Goal: Find specific page/section: Find specific page/section

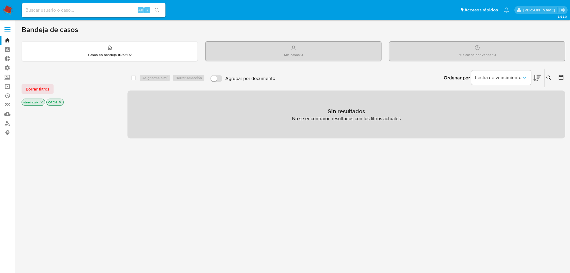
click at [85, 9] on input at bounding box center [94, 10] width 144 height 8
paste input "775339037"
type input "775339037"
click at [158, 12] on icon "search-icon" at bounding box center [157, 10] width 5 height 5
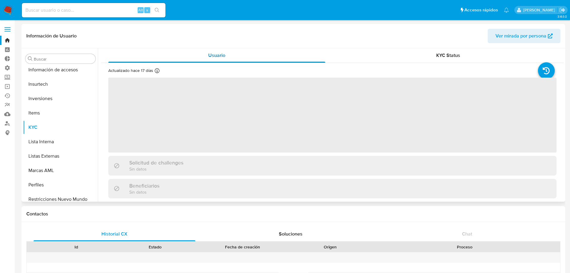
scroll to position [325, 0]
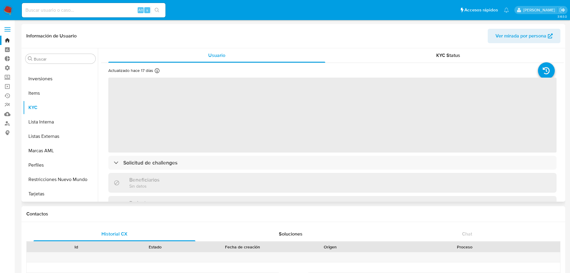
select select "10"
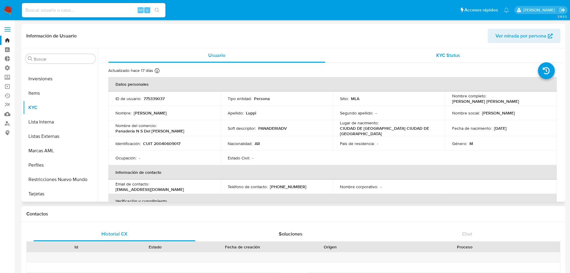
click at [444, 58] on span "KYC Status" at bounding box center [448, 55] width 24 height 7
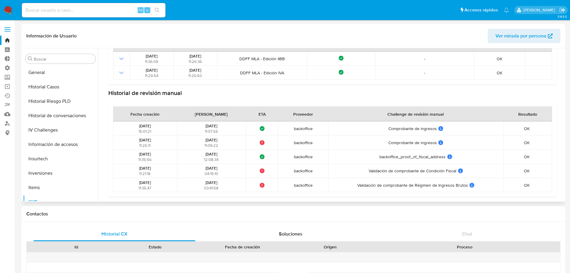
scroll to position [235, 0]
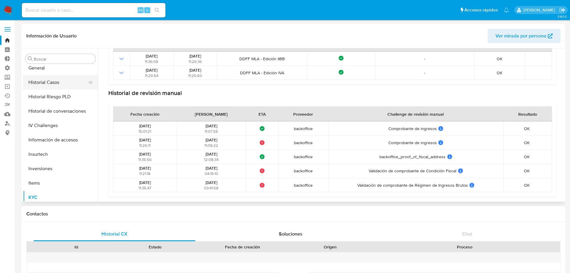
click at [39, 83] on button "Historial Casos" at bounding box center [58, 82] width 70 height 14
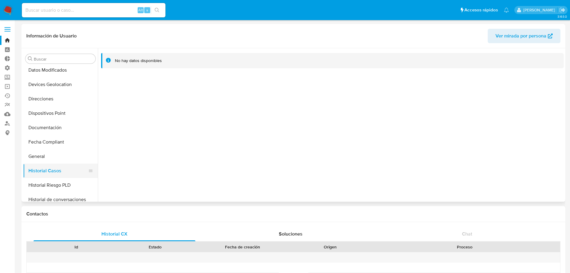
scroll to position [175, 0]
click at [43, 130] on button "General" at bounding box center [58, 128] width 70 height 14
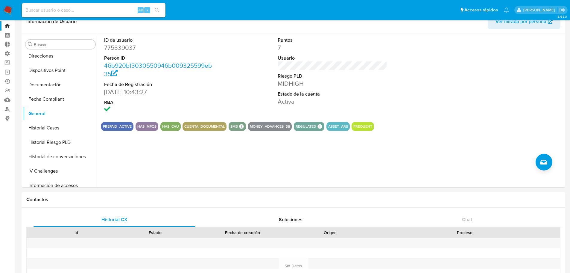
scroll to position [0, 0]
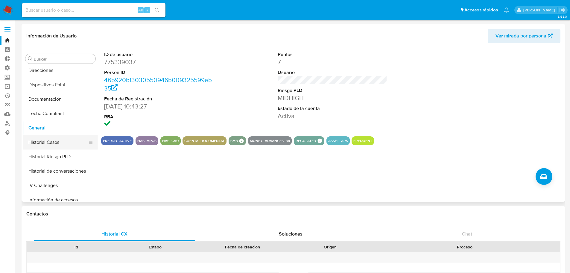
click at [47, 139] on button "Historial Casos" at bounding box center [58, 142] width 70 height 14
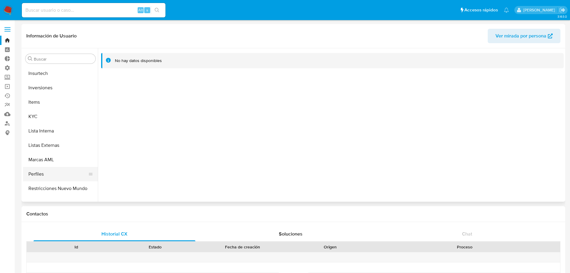
scroll to position [325, 0]
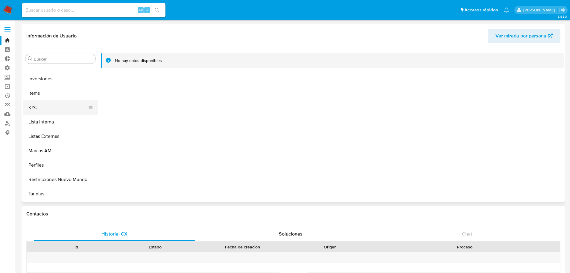
click at [41, 108] on button "KYC" at bounding box center [58, 107] width 70 height 14
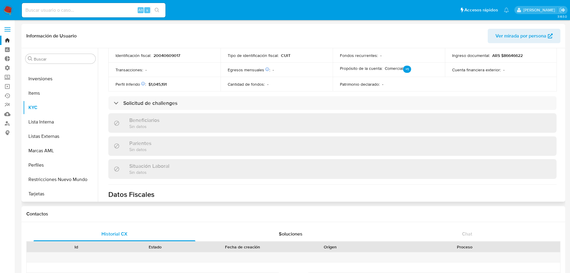
scroll to position [210, 0]
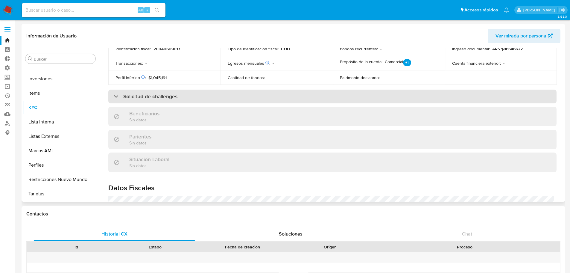
click at [171, 93] on h3 "Solicitud de challenges" at bounding box center [150, 96] width 54 height 7
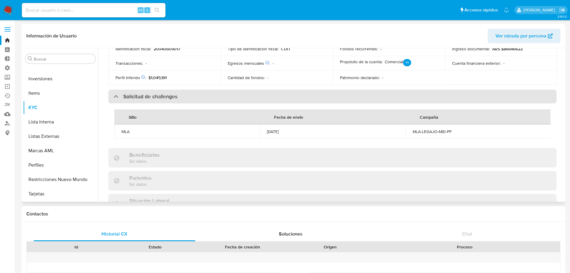
click at [171, 93] on h3 "Solicitud de challenges" at bounding box center [150, 96] width 54 height 7
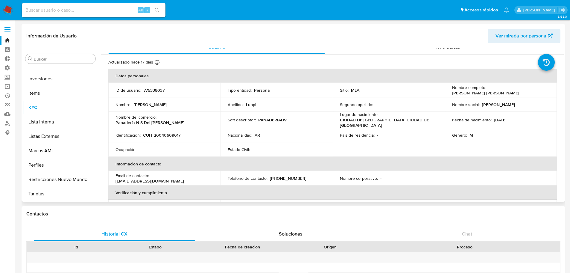
scroll to position [0, 0]
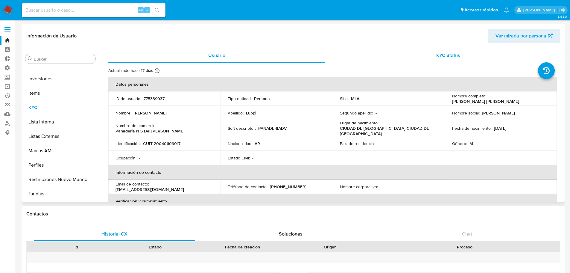
click at [449, 53] on span "KYC Status" at bounding box center [448, 55] width 24 height 7
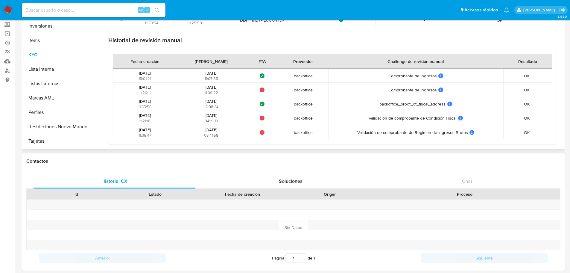
scroll to position [60, 0]
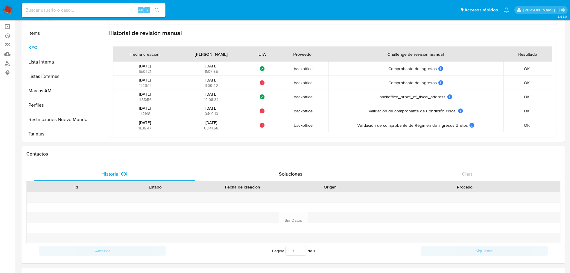
click at [90, 11] on input at bounding box center [94, 10] width 144 height 8
type input "2915721197"
click at [157, 10] on icon "search-icon" at bounding box center [157, 10] width 5 height 5
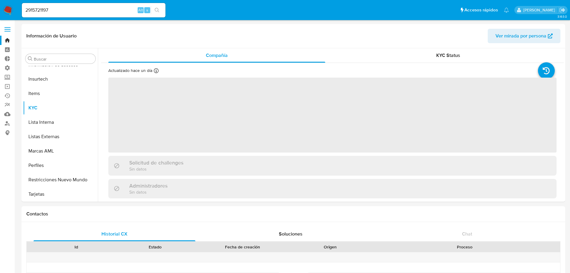
scroll to position [296, 0]
select select "10"
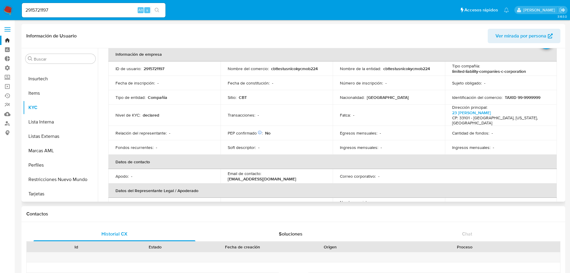
scroll to position [0, 0]
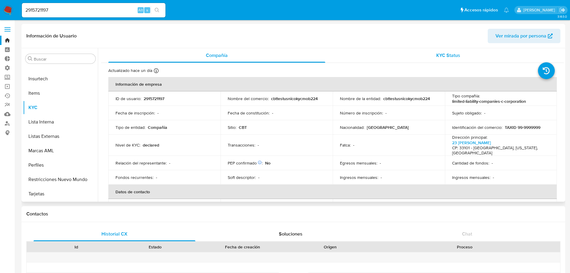
click at [463, 59] on div "KYC Status" at bounding box center [448, 55] width 217 height 14
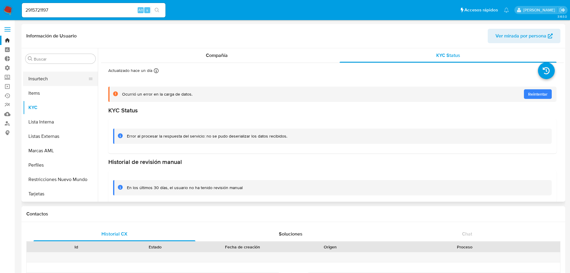
click at [39, 81] on button "Insurtech" at bounding box center [58, 79] width 70 height 14
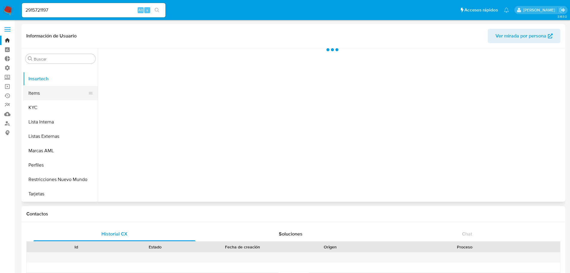
click at [41, 93] on button "Items" at bounding box center [58, 93] width 70 height 14
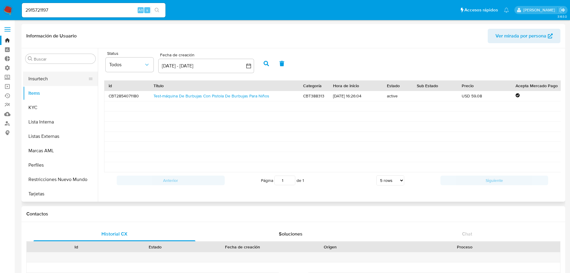
click at [55, 79] on button "Insurtech" at bounding box center [58, 79] width 70 height 14
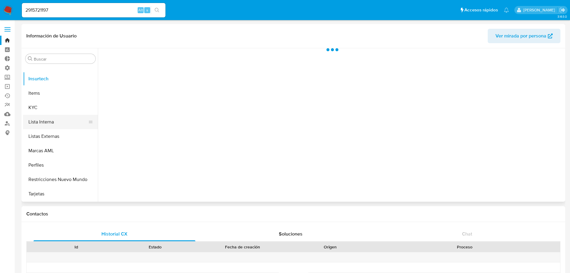
click at [54, 120] on button "Lista Interna" at bounding box center [58, 122] width 70 height 14
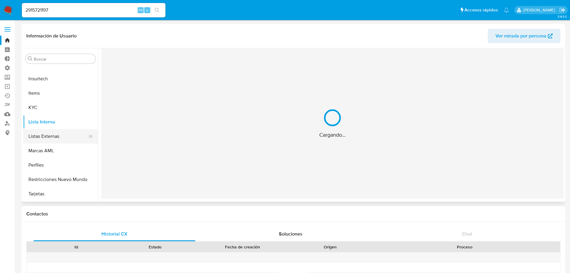
click at [52, 136] on button "Listas Externas" at bounding box center [58, 136] width 70 height 14
click at [51, 157] on button "Marcas AML" at bounding box center [58, 150] width 70 height 14
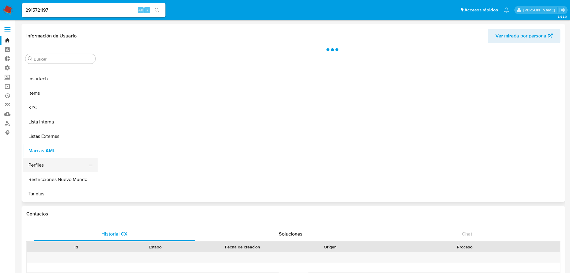
click at [47, 168] on button "Perfiles" at bounding box center [58, 165] width 70 height 14
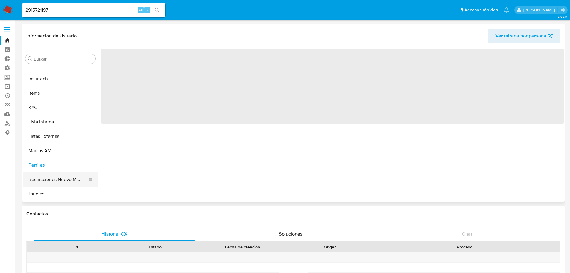
click at [43, 182] on button "Restricciones Nuevo Mundo" at bounding box center [58, 179] width 70 height 14
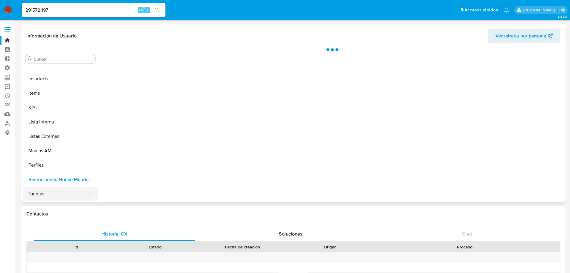
click at [47, 195] on button "Tarjetas" at bounding box center [58, 194] width 70 height 14
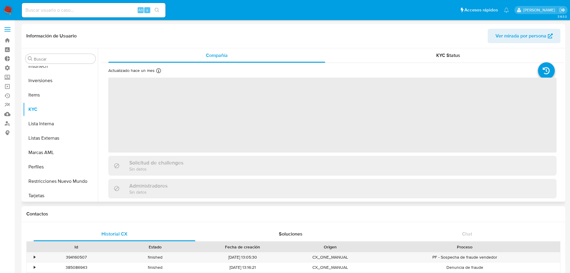
scroll to position [325, 0]
select select "10"
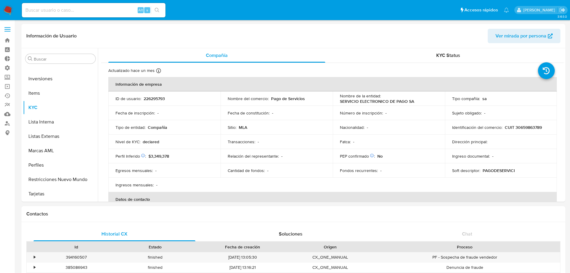
click at [57, 14] on div "Alt s" at bounding box center [94, 10] width 144 height 14
click at [63, 10] on input at bounding box center [94, 10] width 144 height 8
click at [267, 10] on ul "Pausado Ver notificaciones Alt s Accesos rápidos Presiona las siguientes teclas…" at bounding box center [265, 9] width 493 height 15
click at [158, 11] on icon "search-icon" at bounding box center [157, 10] width 4 height 4
click at [118, 11] on input at bounding box center [94, 10] width 144 height 8
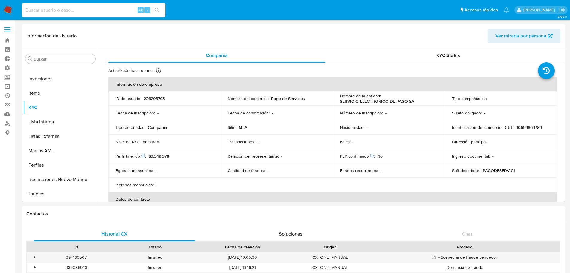
click at [61, 11] on input at bounding box center [94, 10] width 144 height 8
